Goal: Check status

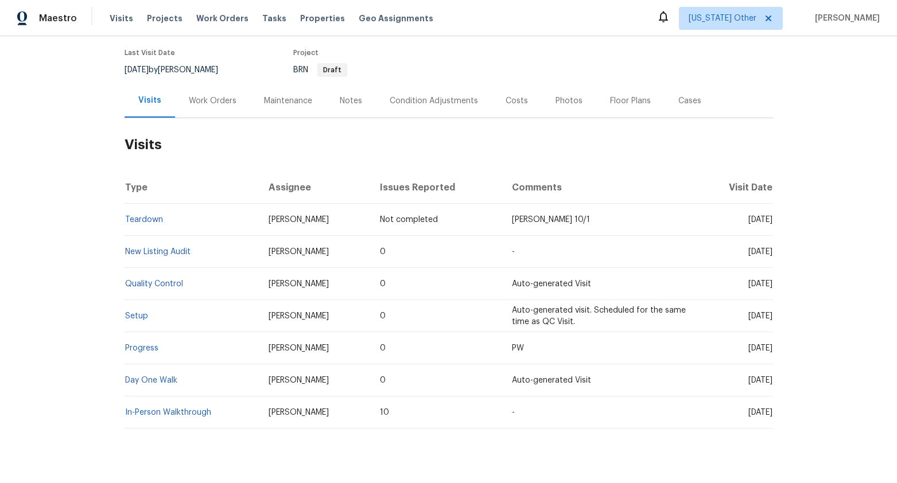
scroll to position [91, 0]
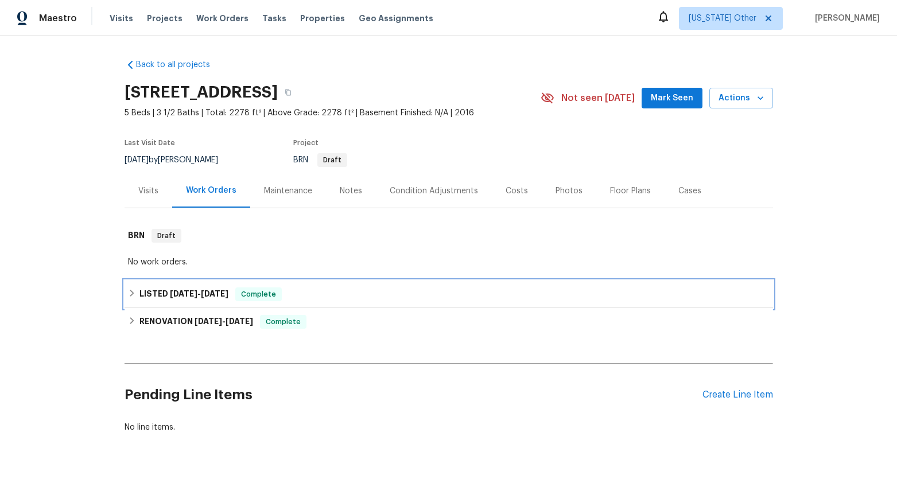
click at [186, 297] on span "[DATE]" at bounding box center [184, 294] width 28 height 8
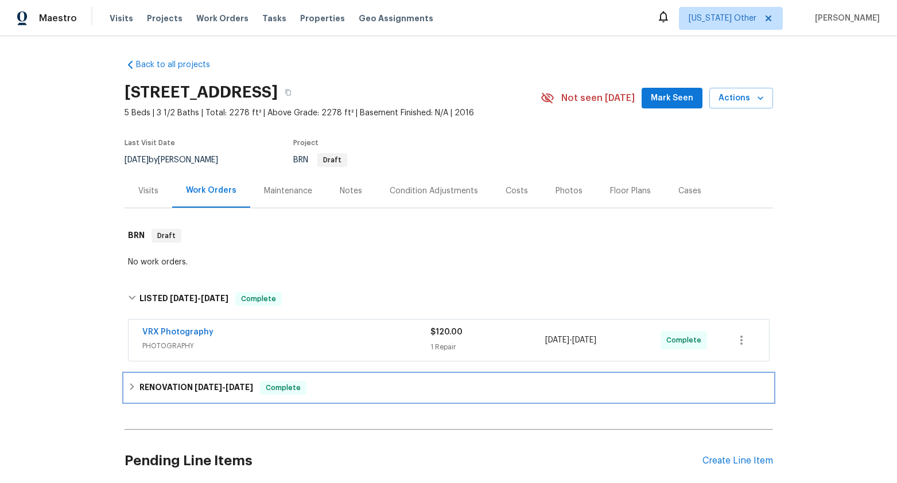
click at [185, 387] on h6 "RENOVATION [DATE] - [DATE]" at bounding box center [196, 388] width 114 height 14
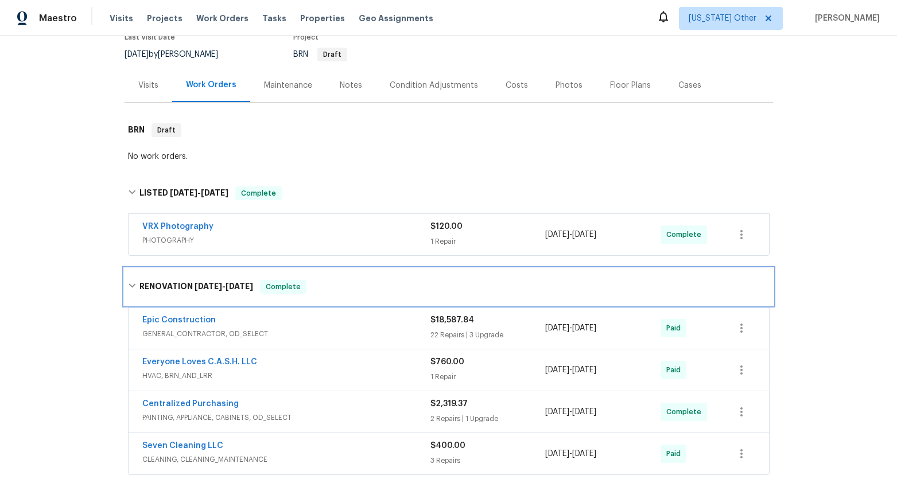
scroll to position [239, 0]
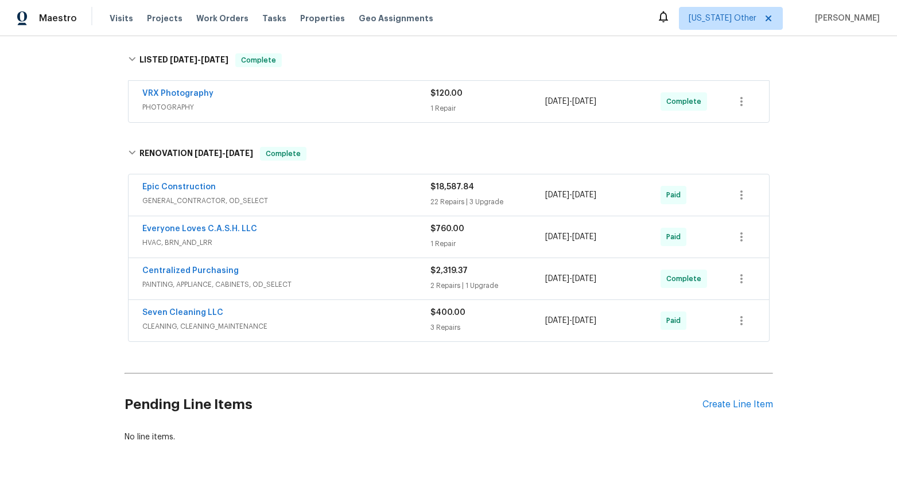
click at [210, 201] on span "GENERAL_CONTRACTOR, OD_SELECT" at bounding box center [286, 200] width 288 height 11
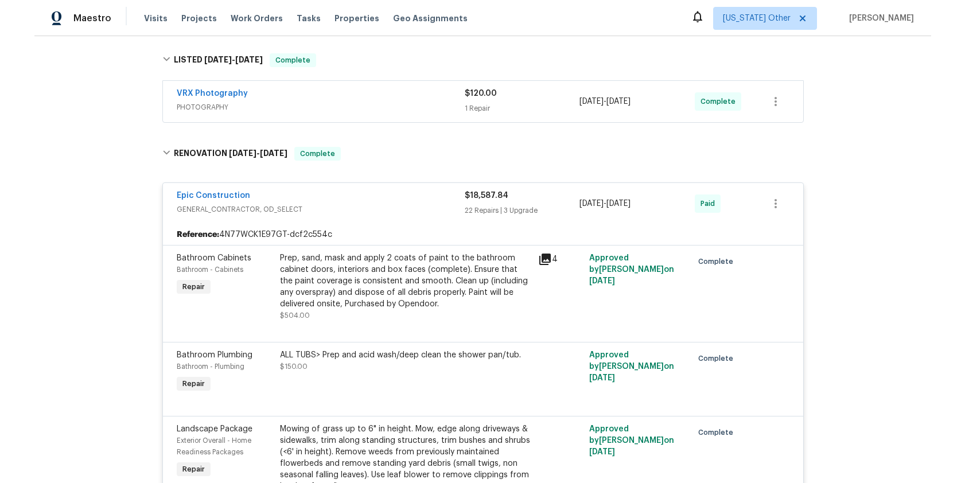
scroll to position [484, 0]
